Goal: Information Seeking & Learning: Learn about a topic

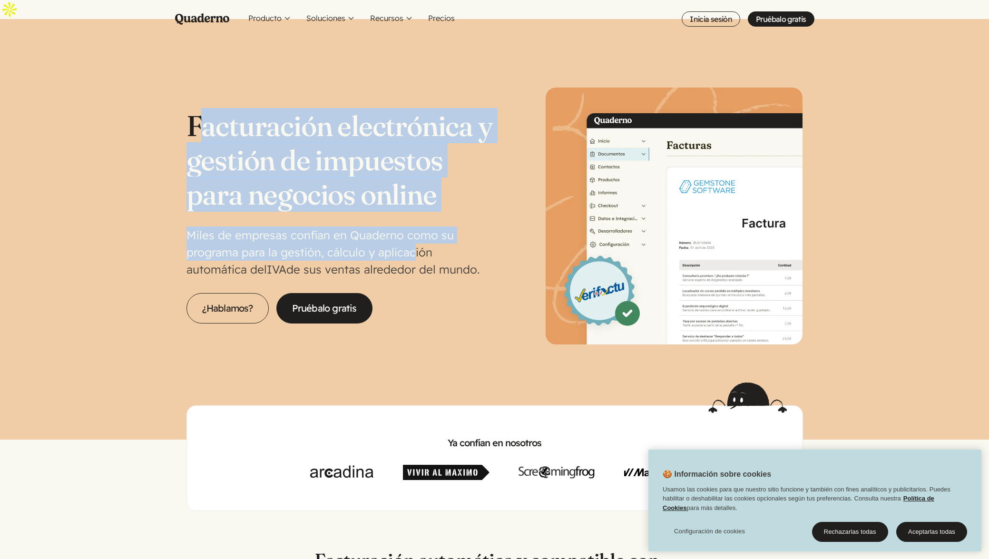
drag, startPoint x: 201, startPoint y: 103, endPoint x: 414, endPoint y: 228, distance: 247.1
click at [414, 227] on div "Facturación electrónica y gestión de impuestos para negocios online Miles de em…" at bounding box center [340, 215] width 308 height 215
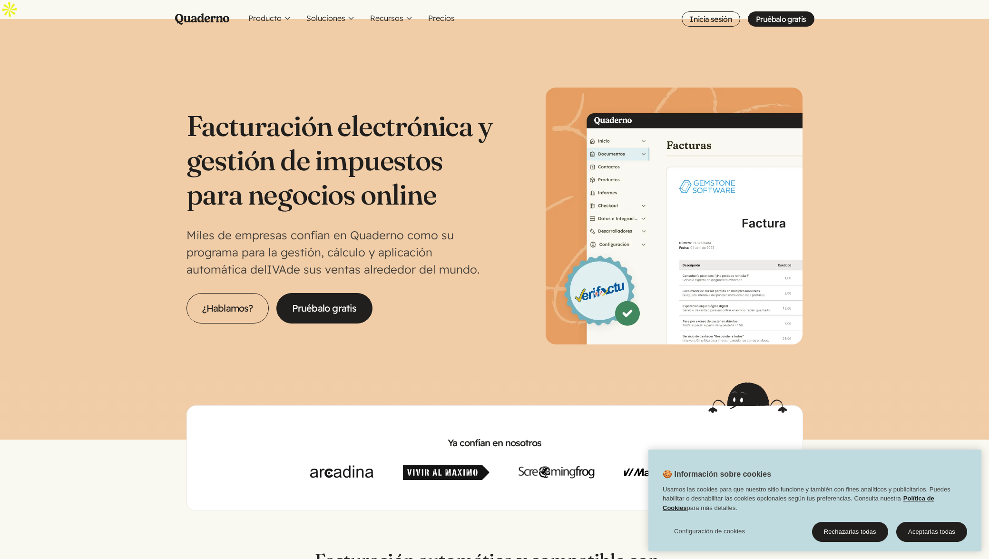
click at [414, 228] on p "Miles de empresas confían en Quaderno como su programa para la gestión, cálculo…" at bounding box center [340, 251] width 308 height 51
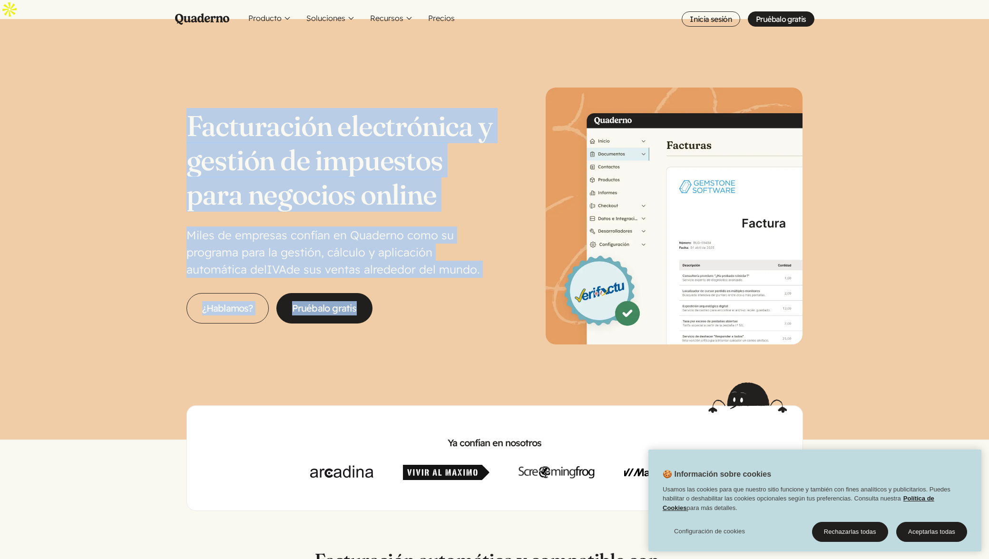
drag, startPoint x: 459, startPoint y: 269, endPoint x: 138, endPoint y: 92, distance: 366.0
click at [148, 98] on section "Facturación electrónica y gestión de impuestos para negocios online Miles de em…" at bounding box center [494, 219] width 989 height 325
click at [138, 92] on section "Facturación electrónica y gestión de impuestos para negocios online Miles de em…" at bounding box center [494, 219] width 989 height 325
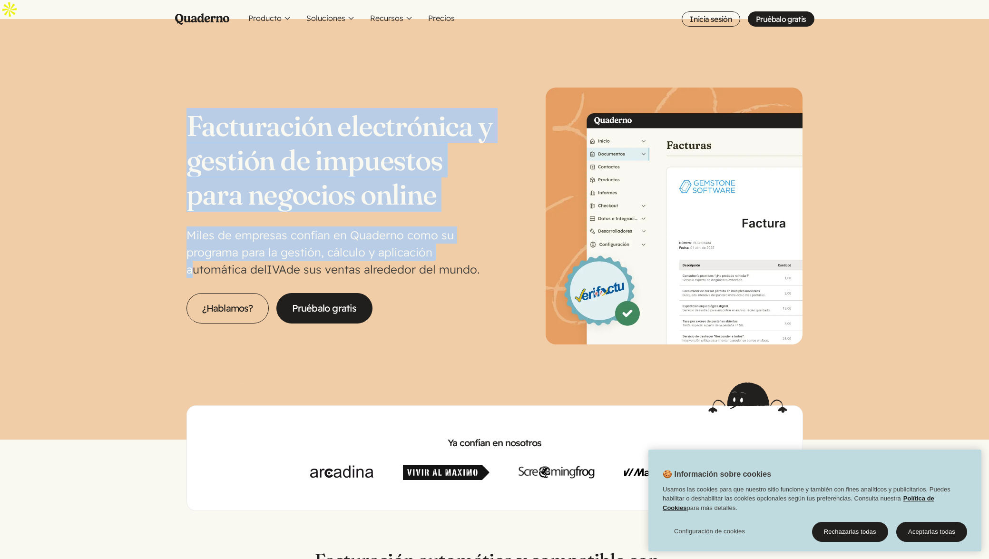
drag, startPoint x: 103, startPoint y: 88, endPoint x: 440, endPoint y: 239, distance: 369.7
click at [439, 237] on section "Facturación electrónica y gestión de impuestos para negocios online Miles de em…" at bounding box center [494, 219] width 989 height 325
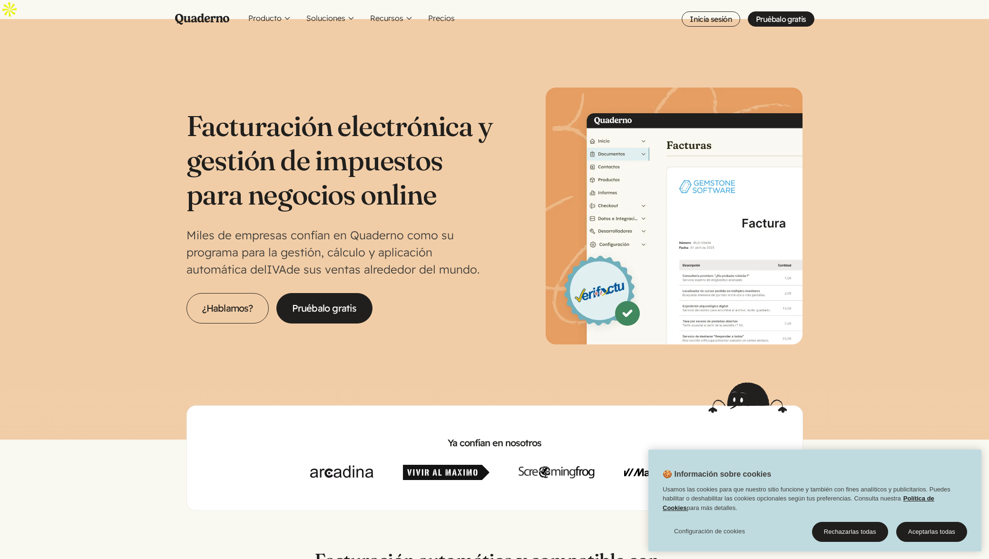
click at [443, 240] on p "Miles de empresas confían en Quaderno como su programa para la gestión, cálculo…" at bounding box center [340, 251] width 308 height 51
drag, startPoint x: 451, startPoint y: 247, endPoint x: 149, endPoint y: 100, distance: 335.9
click at [156, 105] on section "Facturación electrónica y gestión de impuestos para negocios online Miles de em…" at bounding box center [494, 219] width 989 height 325
click at [148, 99] on section "Facturación electrónica y gestión de impuestos para negocios online Miles de em…" at bounding box center [494, 219] width 989 height 325
drag, startPoint x: 143, startPoint y: 111, endPoint x: 442, endPoint y: 256, distance: 332.3
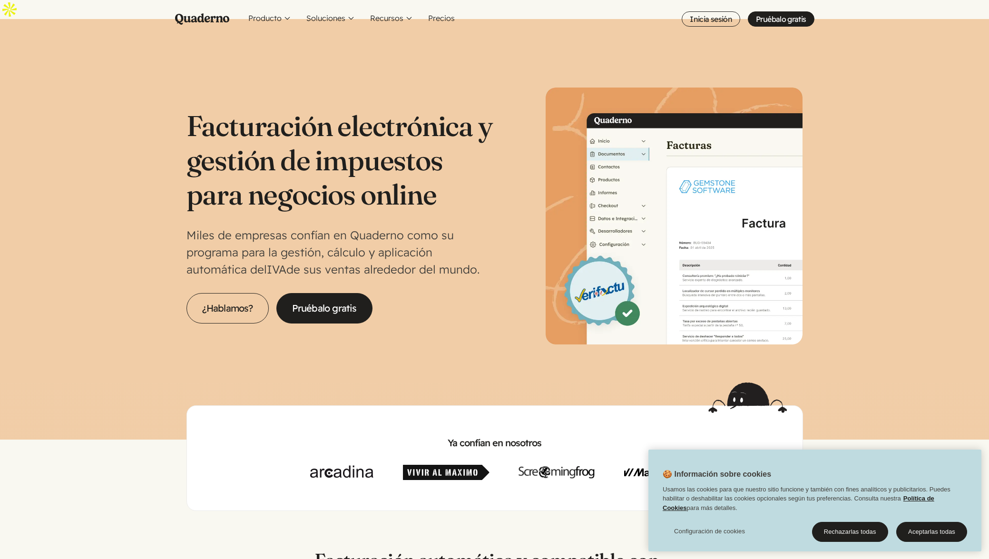
click at [440, 256] on section "Facturación electrónica y gestión de impuestos para negocios online Miles de em…" at bounding box center [494, 219] width 989 height 325
click at [442, 256] on p "Miles de empresas confían en Quaderno como su programa para la gestión, cálculo…" at bounding box center [340, 251] width 308 height 51
drag, startPoint x: 467, startPoint y: 249, endPoint x: 147, endPoint y: 80, distance: 362.6
click at [147, 80] on section "Facturación electrónica y gestión de impuestos para negocios online Miles de em…" at bounding box center [494, 219] width 989 height 325
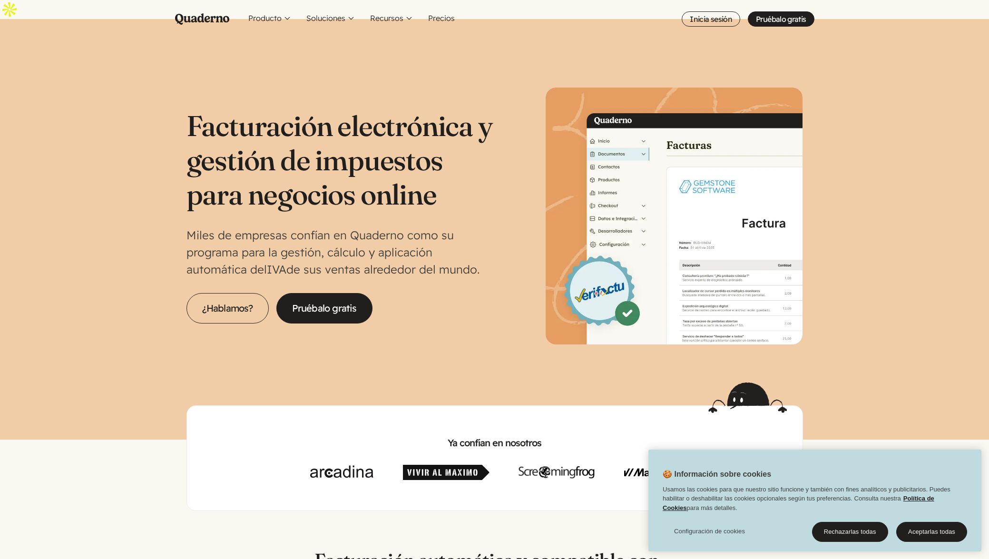
drag, startPoint x: 136, startPoint y: 91, endPoint x: 430, endPoint y: 250, distance: 334.1
click at [430, 250] on section "Facturación electrónica y gestión de impuestos para negocios online Miles de em…" at bounding box center [494, 219] width 989 height 325
click at [430, 250] on p "Miles de empresas confían en Quaderno como su programa para la gestión, cálculo…" at bounding box center [340, 251] width 308 height 51
drag, startPoint x: 438, startPoint y: 245, endPoint x: 153, endPoint y: 95, distance: 322.6
click at [153, 95] on section "Facturación electrónica y gestión de impuestos para negocios online Miles de em…" at bounding box center [494, 219] width 989 height 325
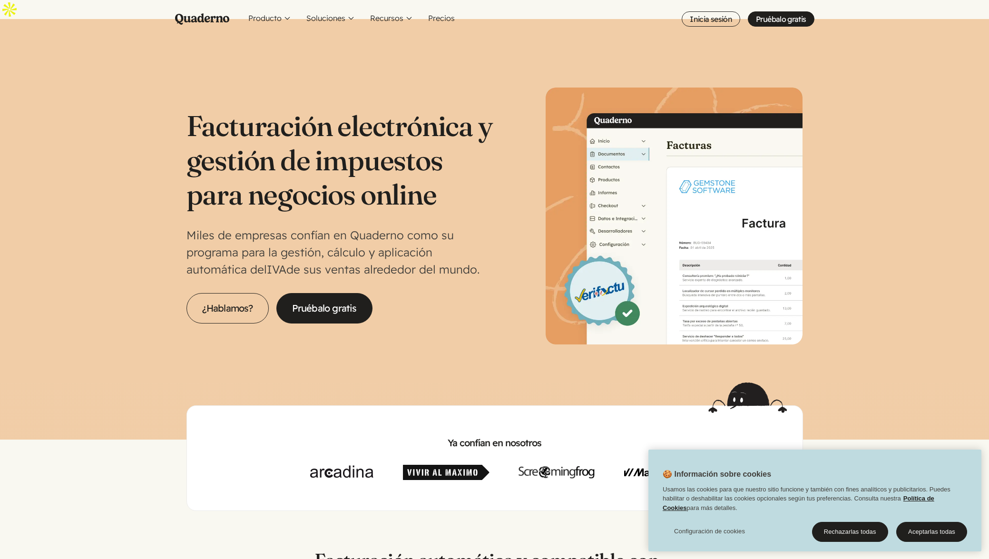
click at [153, 95] on section "Facturación electrónica y gestión de impuestos para negocios online Miles de em…" at bounding box center [494, 219] width 989 height 325
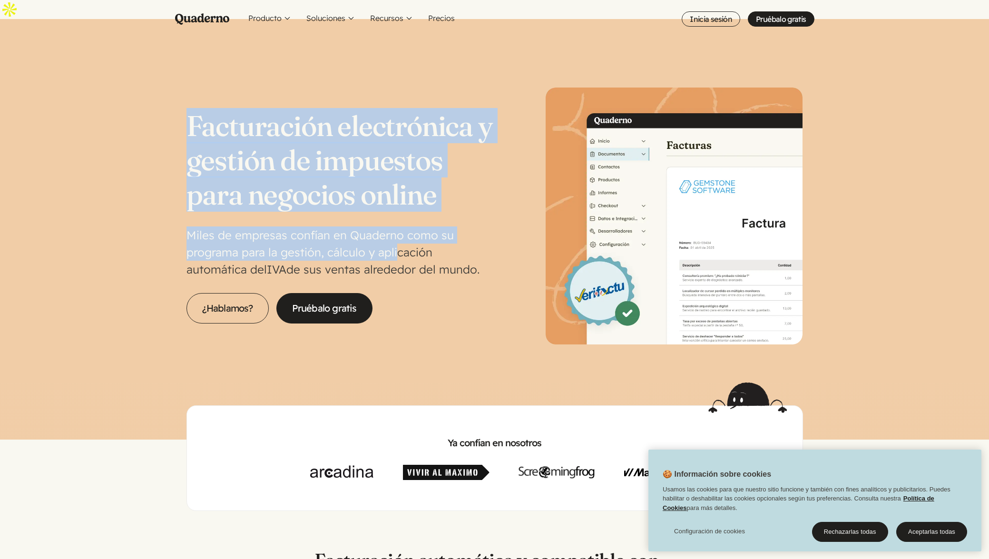
drag, startPoint x: 205, startPoint y: 107, endPoint x: 396, endPoint y: 237, distance: 230.6
click at [396, 237] on section "Facturación electrónica y gestión de impuestos para negocios online Miles de em…" at bounding box center [494, 219] width 989 height 325
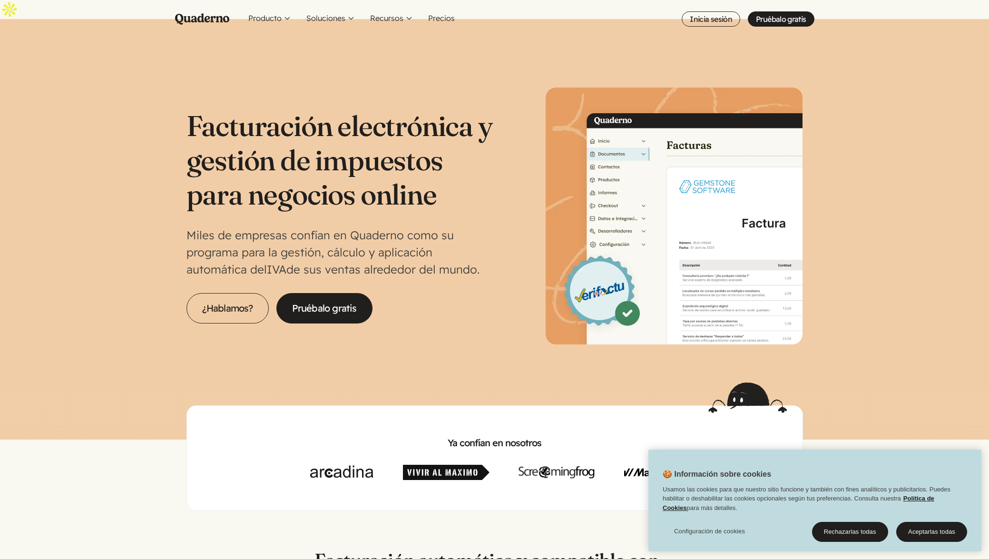
click at [401, 240] on p "Miles de empresas confían en Quaderno como su programa para la gestión, cálculo…" at bounding box center [340, 251] width 308 height 51
drag, startPoint x: 430, startPoint y: 255, endPoint x: 174, endPoint y: 110, distance: 294.8
click at [175, 111] on section "Facturación electrónica y gestión de impuestos para negocios online Miles de em…" at bounding box center [494, 219] width 989 height 325
click at [174, 110] on section "Facturación electrónica y gestión de impuestos para negocios online Miles de em…" at bounding box center [494, 219] width 989 height 325
drag, startPoint x: 186, startPoint y: 92, endPoint x: 431, endPoint y: 248, distance: 290.8
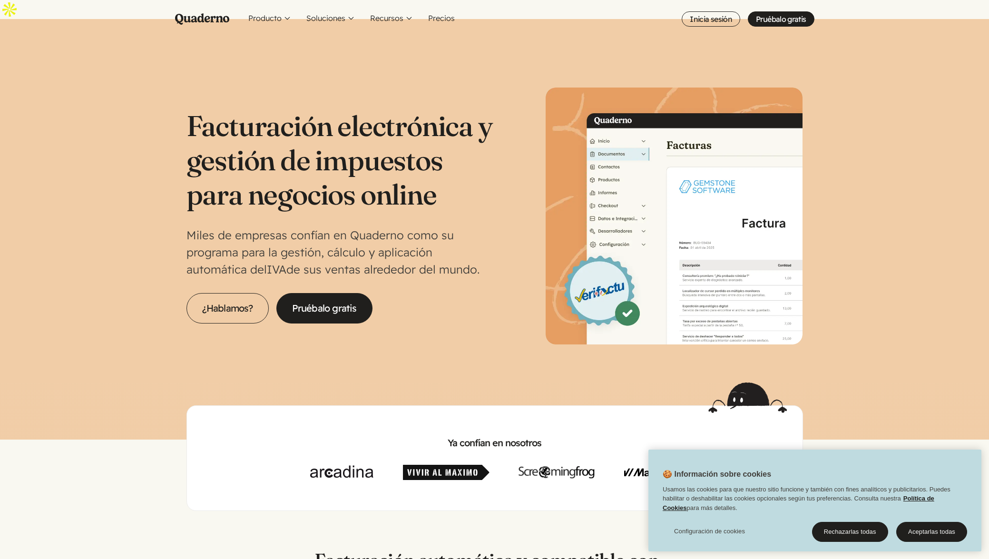
click at [431, 248] on section "Facturación electrónica y gestión de impuestos para negocios online Miles de em…" at bounding box center [494, 219] width 989 height 325
click at [431, 248] on p "Miles de empresas confían en Quaderno como su programa para la gestión, cálculo…" at bounding box center [340, 251] width 308 height 51
drag, startPoint x: 460, startPoint y: 248, endPoint x: 178, endPoint y: 107, distance: 314.8
click at [178, 107] on section "Facturación electrónica y gestión de impuestos para negocios online Miles de em…" at bounding box center [494, 219] width 989 height 325
click at [173, 106] on section "Facturación electrónica y gestión de impuestos para negocios online Miles de em…" at bounding box center [494, 219] width 989 height 325
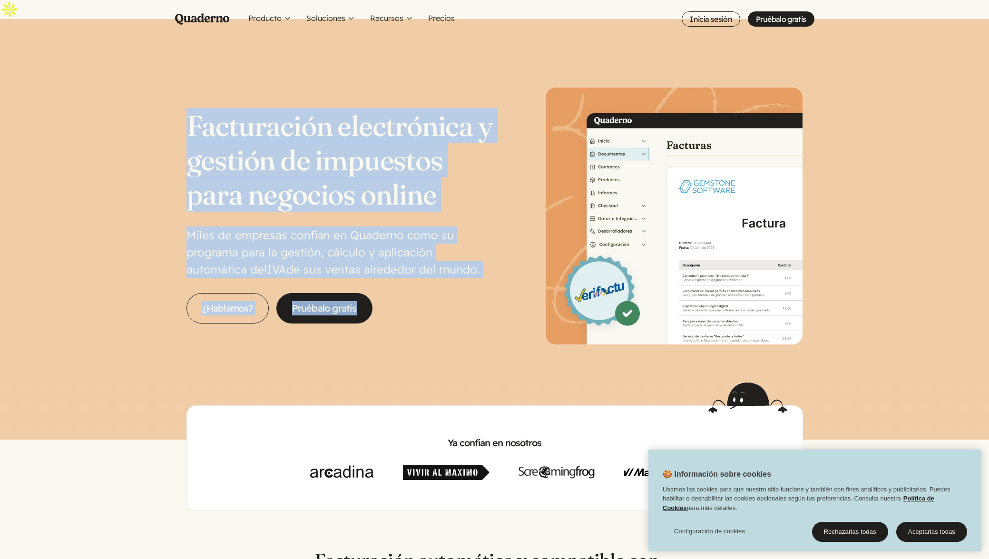
drag, startPoint x: 115, startPoint y: 94, endPoint x: 433, endPoint y: 262, distance: 359.4
click at [433, 263] on section "Facturación electrónica y gestión de impuestos para negocios online Miles de em…" at bounding box center [494, 219] width 989 height 325
click at [433, 261] on div "Facturación electrónica y gestión de impuestos para negocios online Miles de em…" at bounding box center [340, 215] width 308 height 215
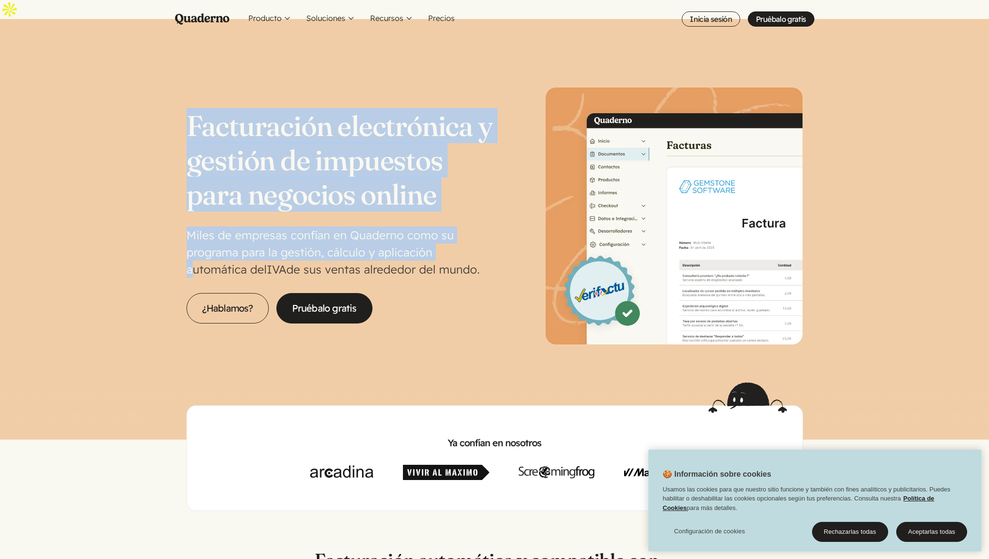
drag, startPoint x: 428, startPoint y: 234, endPoint x: 183, endPoint y: 87, distance: 285.4
click at [187, 88] on div "Facturación electrónica y gestión de impuestos para negocios online Miles de em…" at bounding box center [494, 216] width 616 height 257
click at [164, 86] on section "Facturación electrónica y gestión de impuestos para negocios online Miles de em…" at bounding box center [494, 219] width 989 height 325
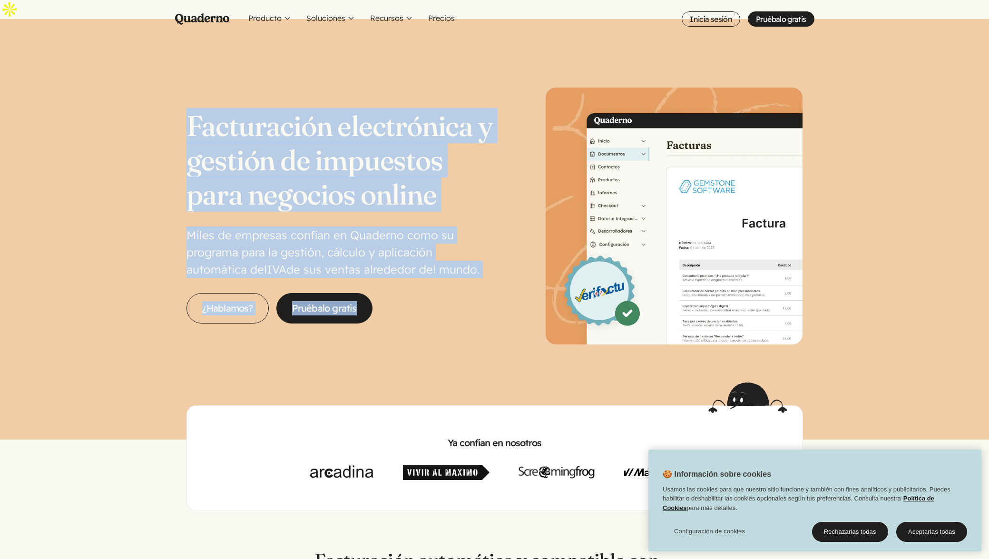
drag, startPoint x: 158, startPoint y: 95, endPoint x: 501, endPoint y: 264, distance: 382.7
click at [501, 264] on section "Facturación electrónica y gestión de impuestos para negocios online Miles de em…" at bounding box center [494, 219] width 989 height 325
click at [491, 262] on div "Facturación electrónica y gestión de impuestos para negocios online Miles de em…" at bounding box center [340, 215] width 308 height 215
click at [107, 68] on section "Facturación electrónica y gestión de impuestos para negocios online Miles de em…" at bounding box center [494, 219] width 989 height 325
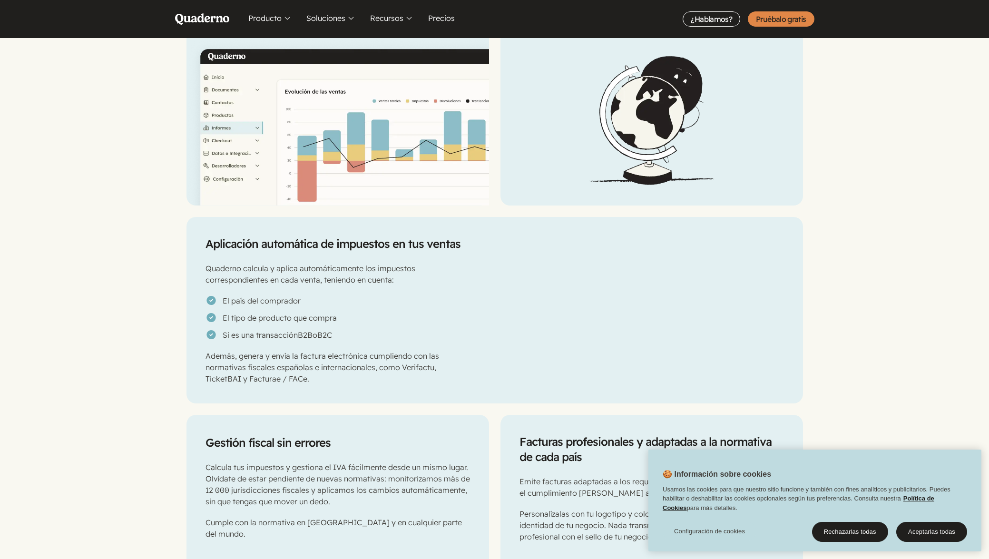
scroll to position [951, 0]
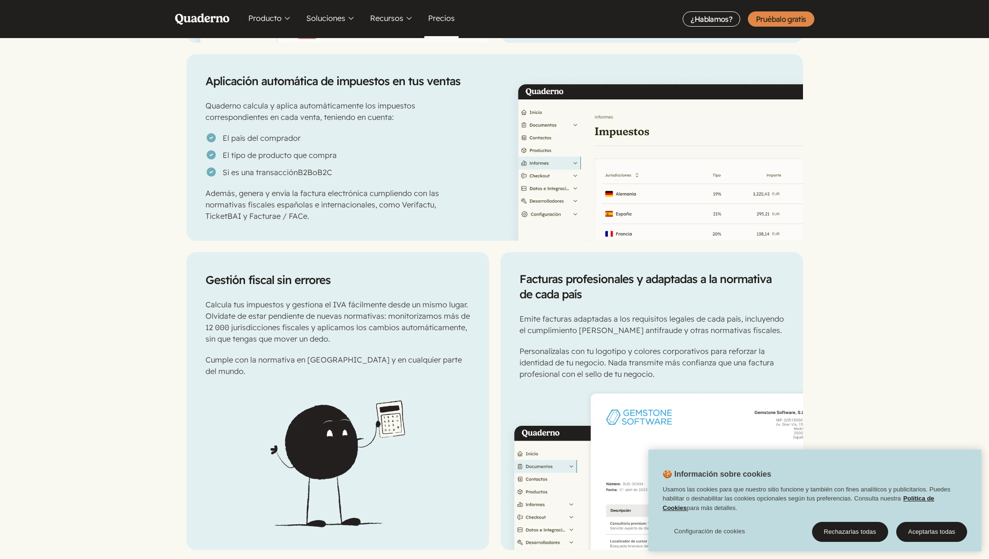
click at [427, 20] on link "Precios" at bounding box center [441, 19] width 34 height 38
